Goal: Check status: Check status

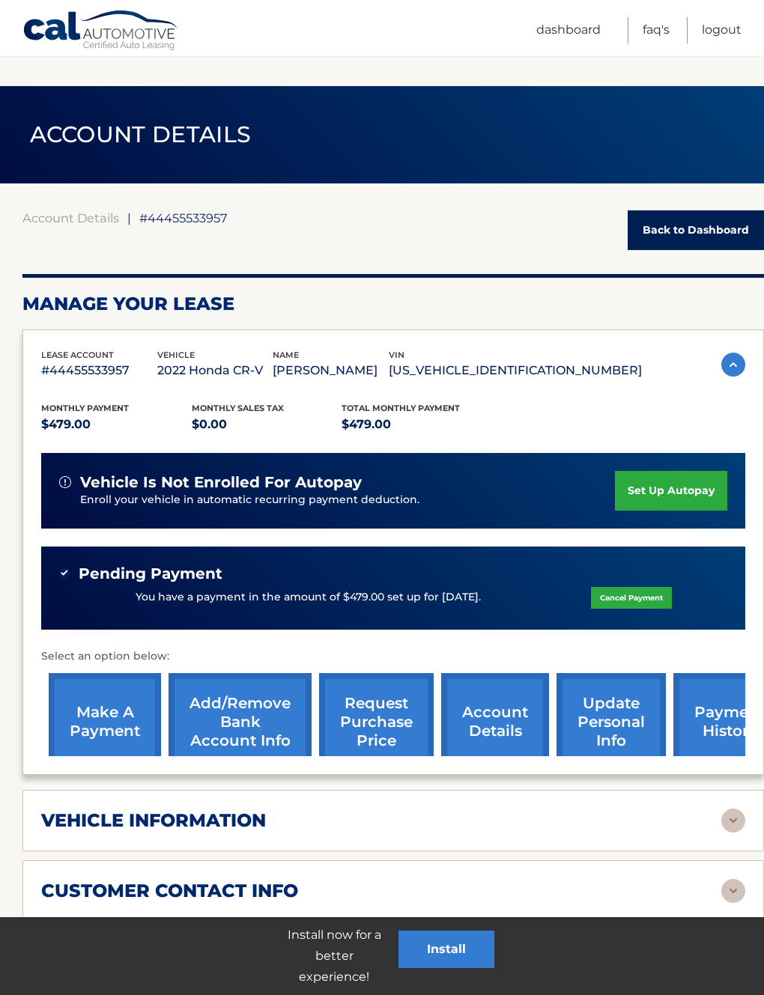
scroll to position [267, 0]
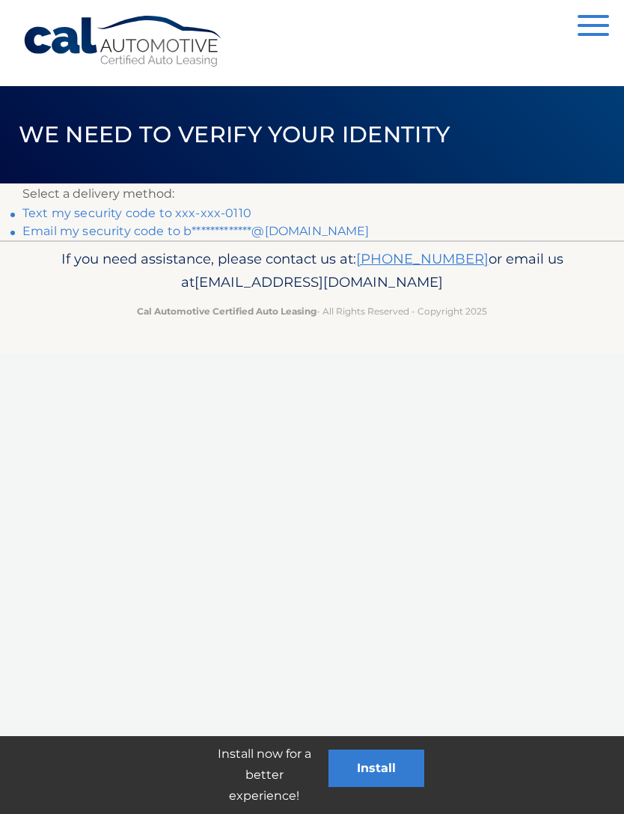
click at [175, 208] on link "Text my security code to xxx-xxx-0110" at bounding box center [136, 213] width 229 height 14
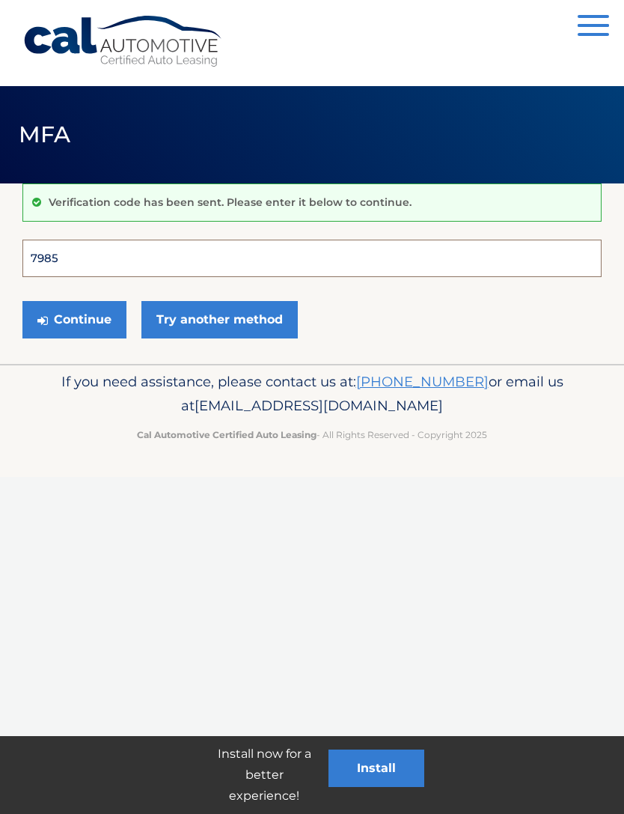
type input "798518"
click at [74, 319] on button "Continue" at bounding box center [74, 319] width 104 height 37
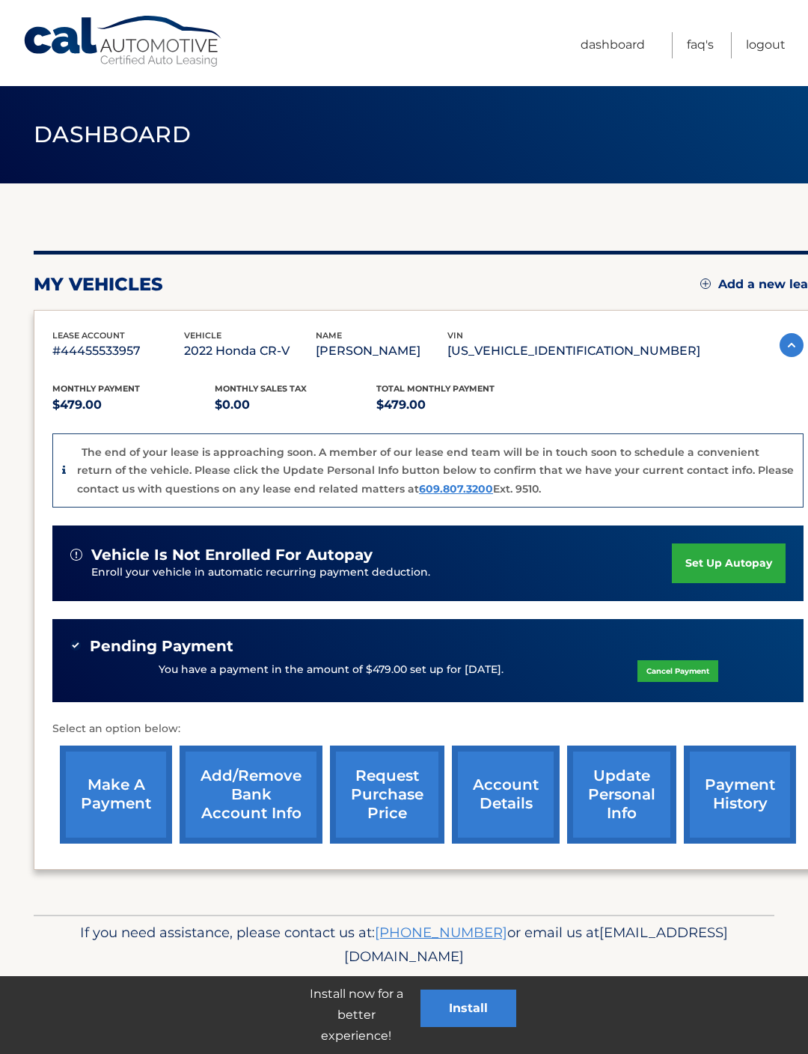
click at [496, 810] on link "account details" at bounding box center [506, 795] width 108 height 98
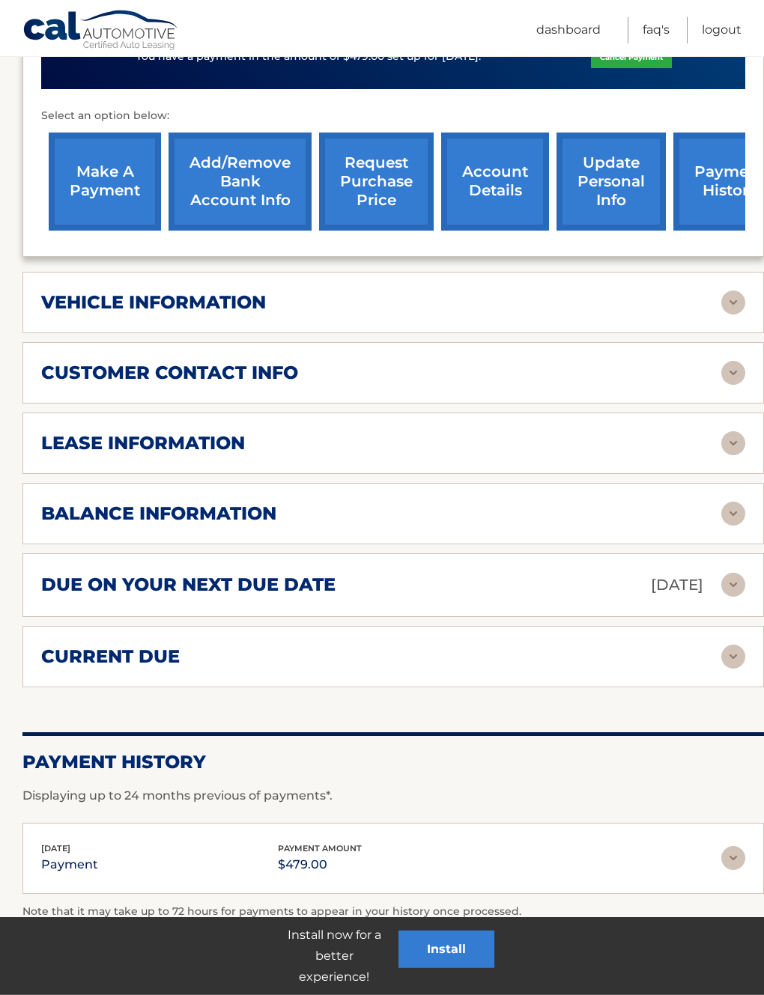
click at [730, 506] on img at bounding box center [733, 514] width 24 height 24
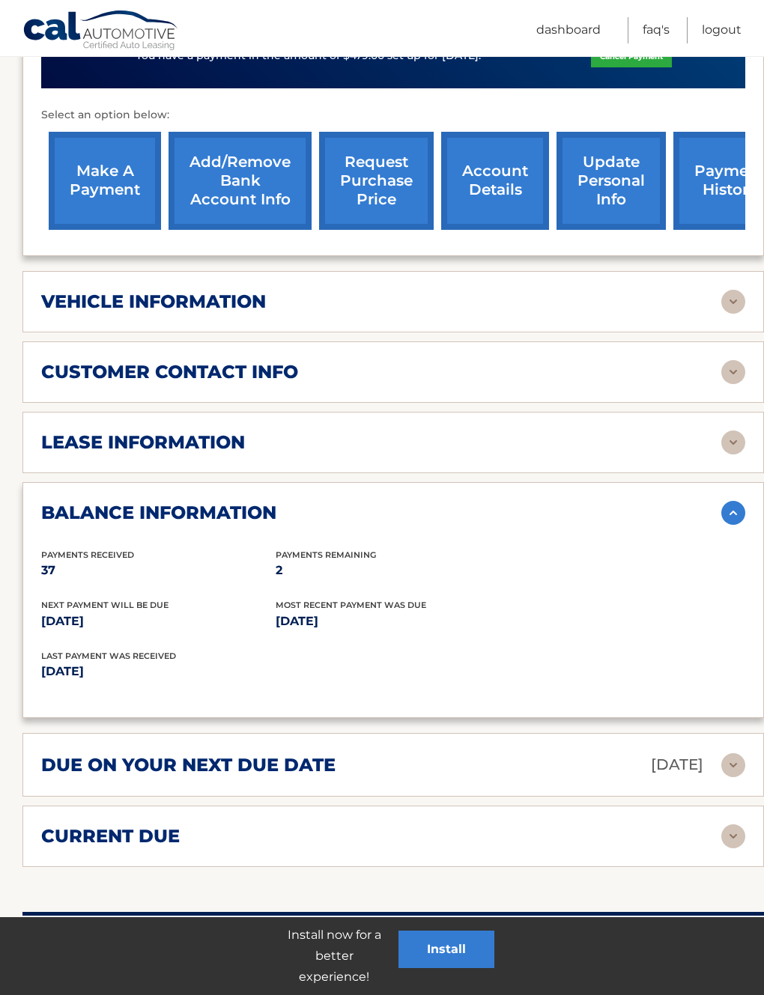
click at [714, 759] on div "due on your next due date [DATE]" at bounding box center [381, 765] width 680 height 26
